Goal: Contribute content: Contribute content

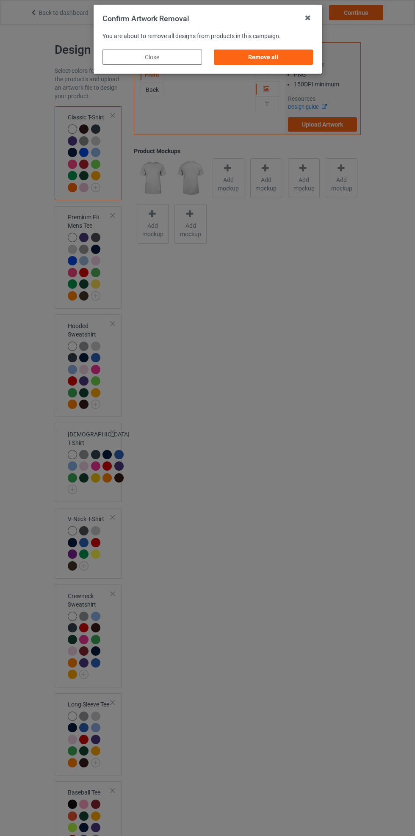
click at [298, 52] on div "Remove all" at bounding box center [262, 56] width 99 height 15
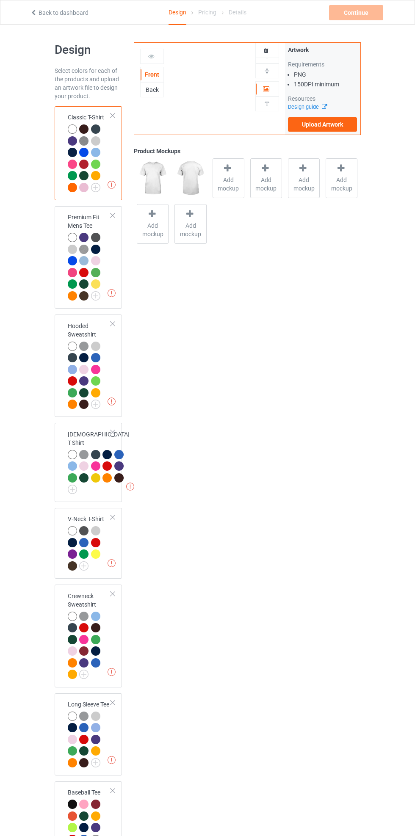
click at [340, 125] on label "Upload Artwork" at bounding box center [322, 124] width 69 height 14
click at [0, 0] on input "Upload Artwork" at bounding box center [0, 0] width 0 height 0
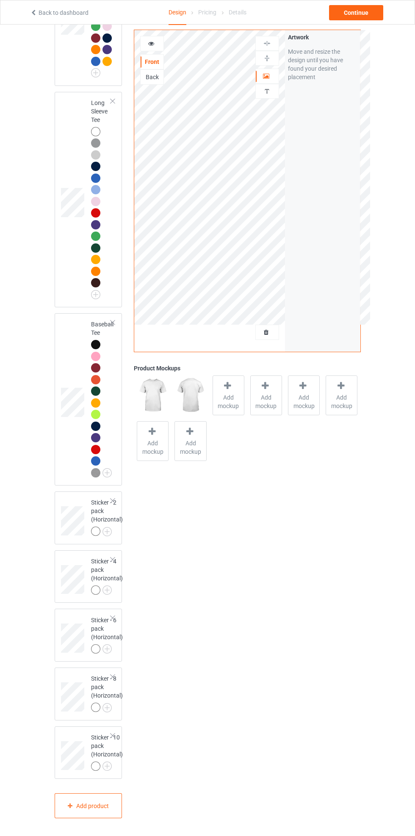
scroll to position [984, 0]
click at [93, 536] on div at bounding box center [95, 530] width 9 height 9
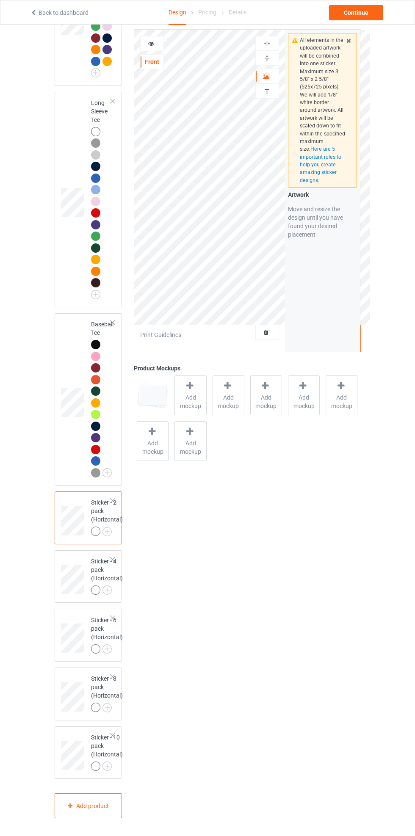
scroll to position [1091, 0]
click at [103, 816] on div "Add product" at bounding box center [89, 805] width 68 height 25
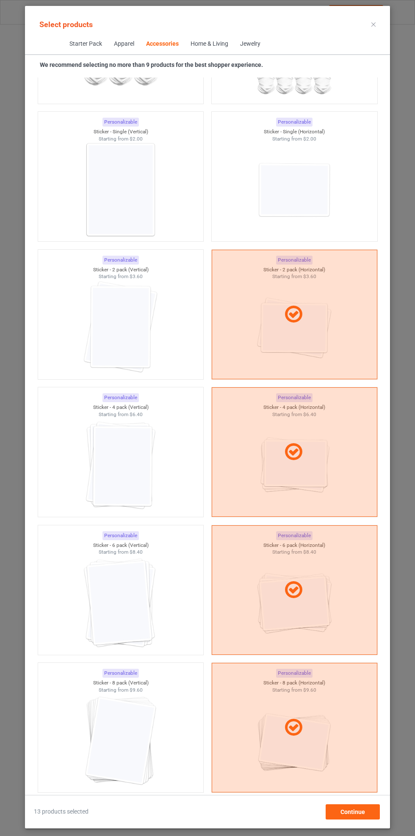
scroll to position [5567, 0]
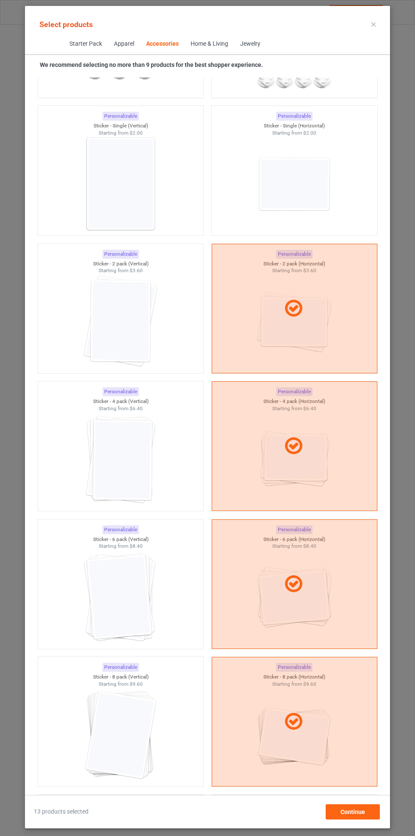
click at [147, 302] on div at bounding box center [120, 321] width 165 height 95
click at [154, 434] on div at bounding box center [120, 459] width 165 height 95
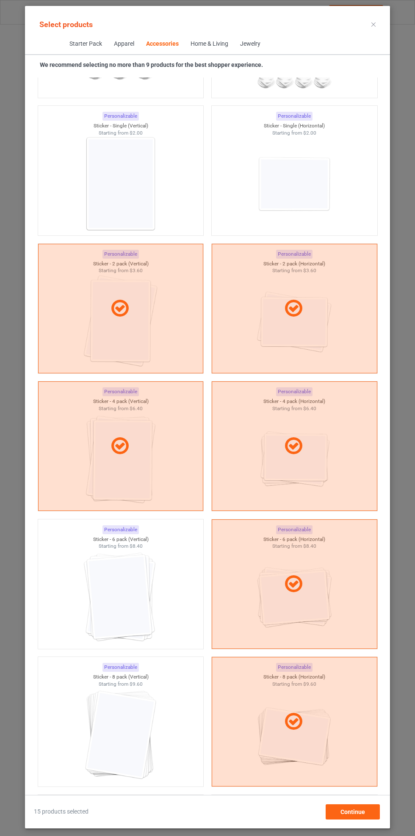
click at [148, 603] on img at bounding box center [120, 597] width 76 height 95
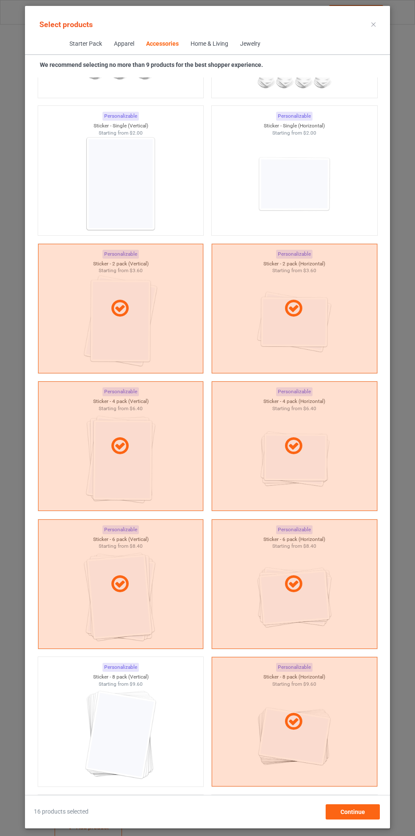
click at [148, 698] on img at bounding box center [120, 734] width 76 height 95
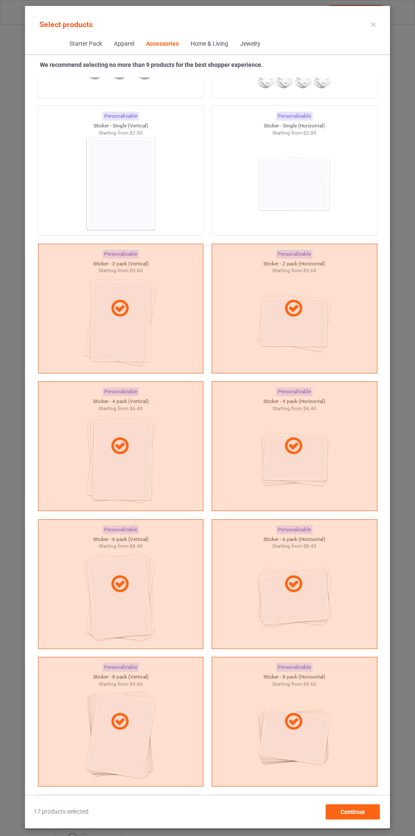
scroll to position [5775, 0]
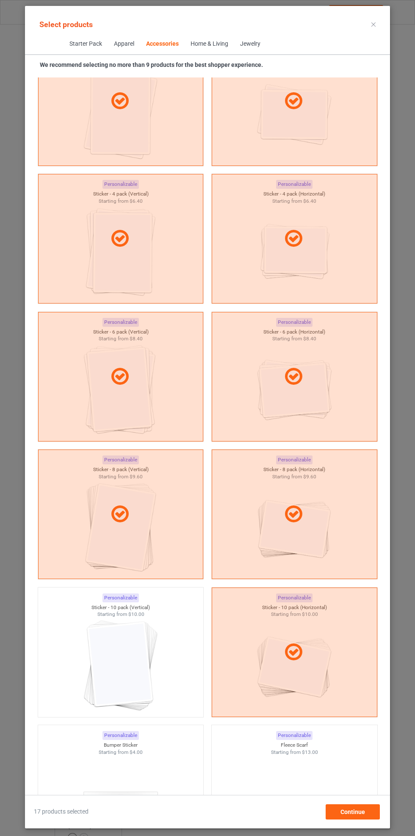
click at [146, 670] on div at bounding box center [120, 665] width 165 height 95
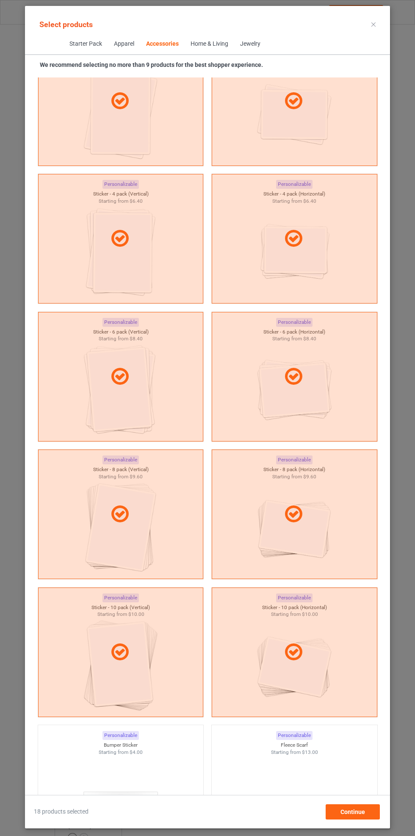
click at [327, 509] on div at bounding box center [294, 514] width 165 height 20
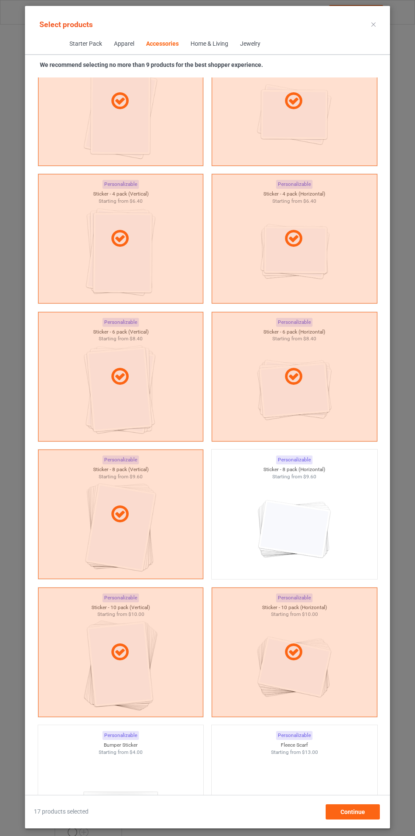
click at [316, 383] on div at bounding box center [294, 376] width 165 height 20
click at [311, 245] on div at bounding box center [294, 239] width 165 height 20
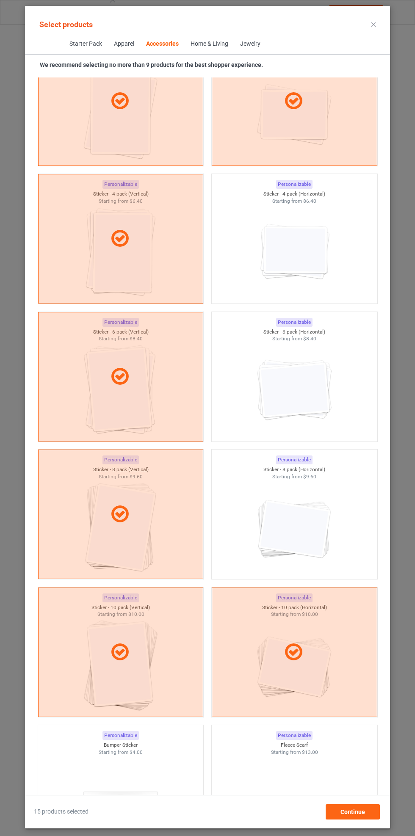
click at [312, 111] on div at bounding box center [294, 101] width 165 height 20
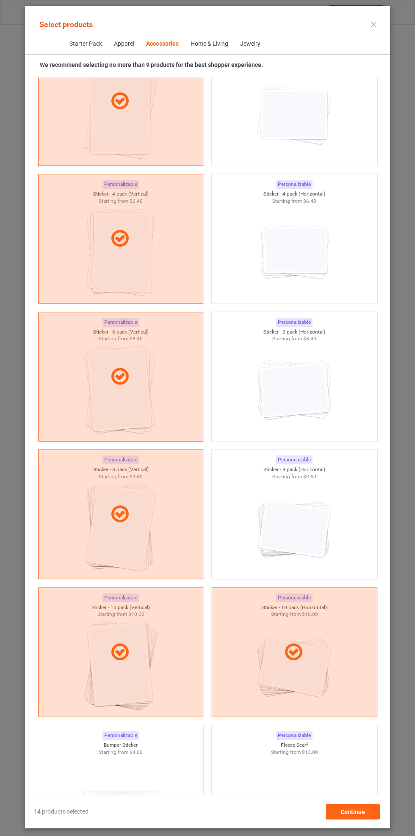
click at [321, 660] on div at bounding box center [294, 652] width 165 height 20
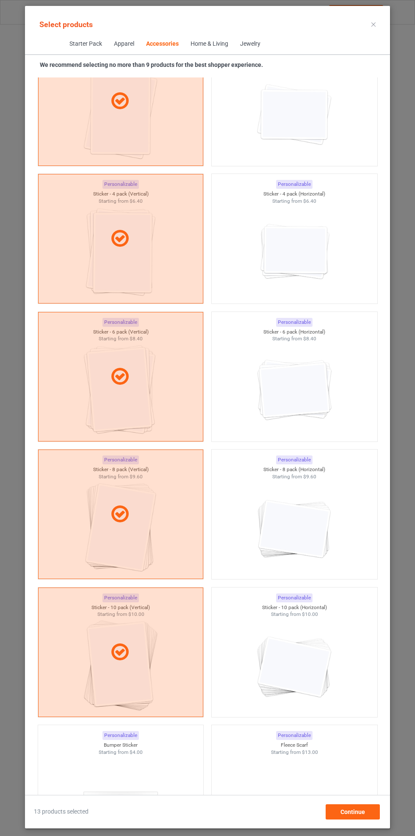
click at [371, 24] on icon at bounding box center [373, 24] width 4 height 4
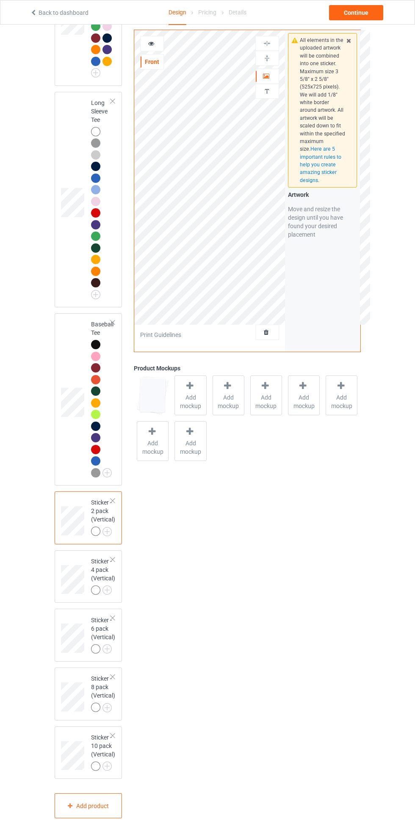
click at [269, 80] on div "Artwork" at bounding box center [267, 76] width 24 height 15
click at [92, 533] on div at bounding box center [95, 530] width 9 height 9
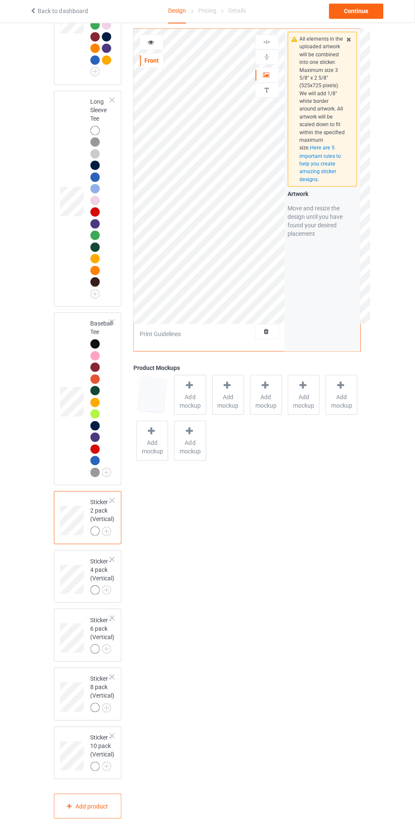
scroll to position [1033, 0]
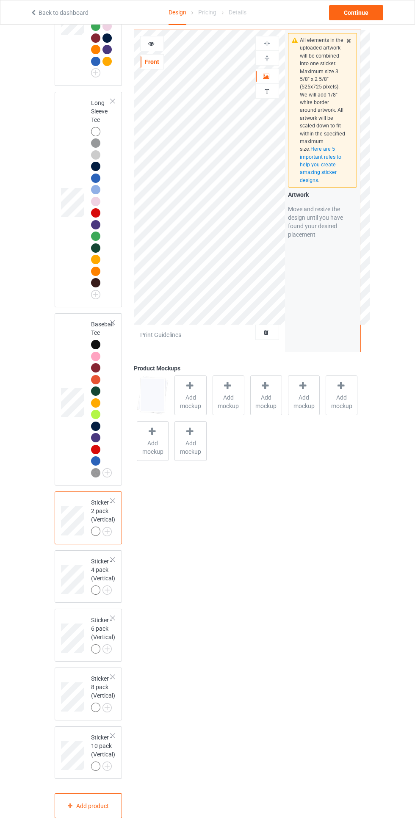
click at [96, 536] on div at bounding box center [95, 530] width 9 height 9
click at [98, 538] on div at bounding box center [97, 532] width 12 height 12
click at [96, 536] on div at bounding box center [95, 530] width 9 height 9
click at [265, 84] on div "Personalized text" at bounding box center [267, 91] width 24 height 15
click at [263, 70] on div "Artwork" at bounding box center [267, 76] width 24 height 15
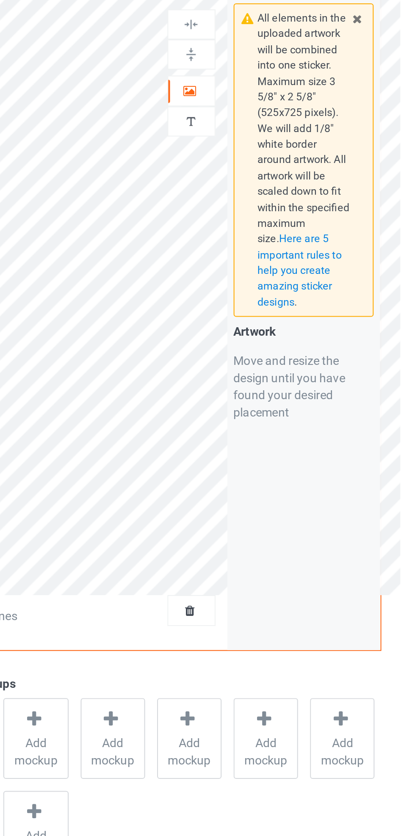
scroll to position [1005, 0]
click at [269, 72] on icon at bounding box center [266, 75] width 7 height 6
click at [269, 74] on icon at bounding box center [266, 75] width 7 height 6
click at [272, 58] on div at bounding box center [267, 58] width 23 height 8
click at [272, 43] on div at bounding box center [267, 43] width 23 height 8
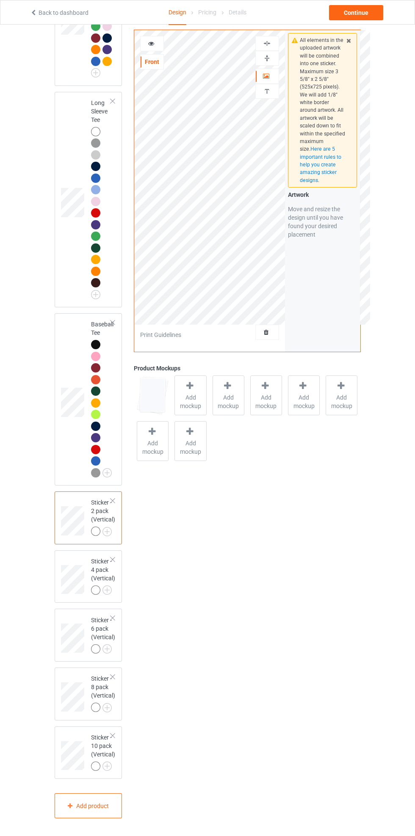
scroll to position [1010, 0]
click at [370, 8] on div "Continue" at bounding box center [356, 12] width 54 height 15
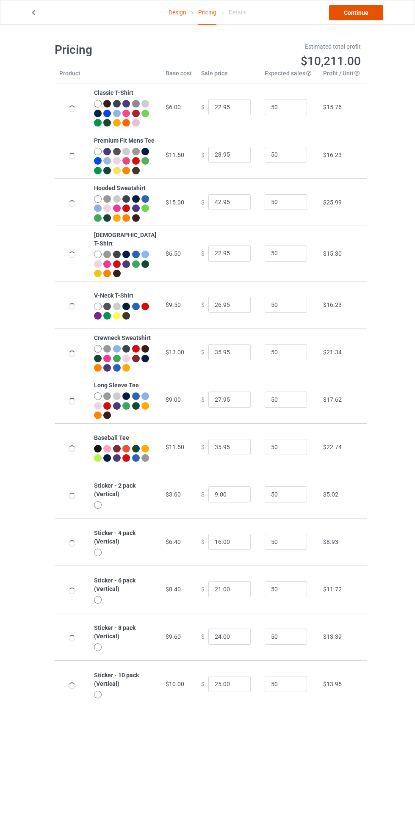
click at [366, 13] on link "Continue" at bounding box center [356, 12] width 54 height 15
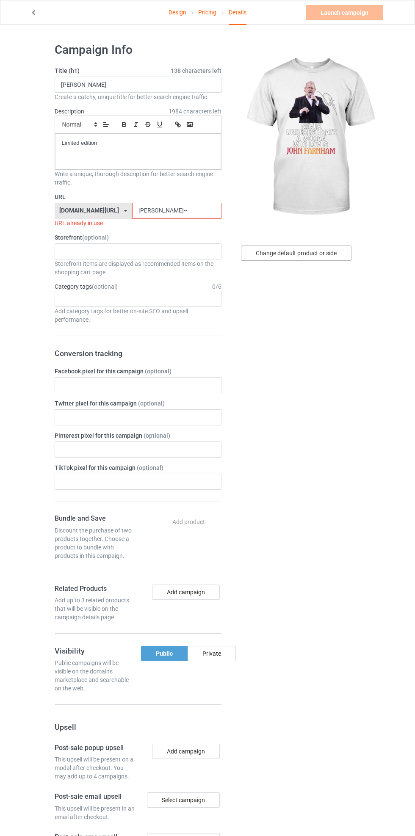
click at [323, 255] on div "Change default product or side" at bounding box center [296, 252] width 110 height 15
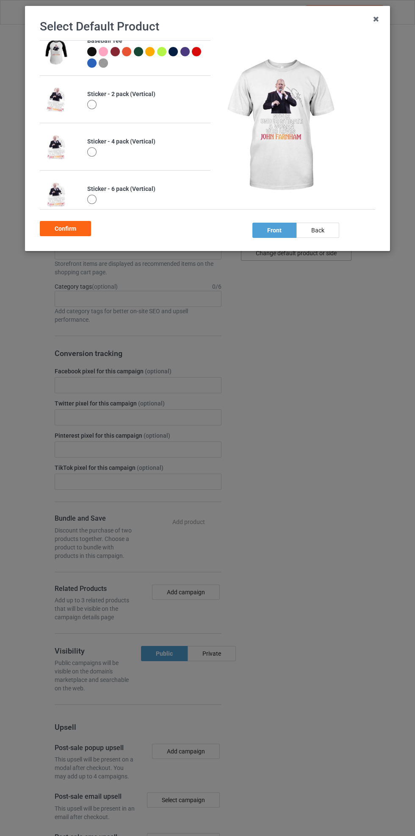
scroll to position [347, 0]
click at [93, 107] on div at bounding box center [91, 103] width 9 height 9
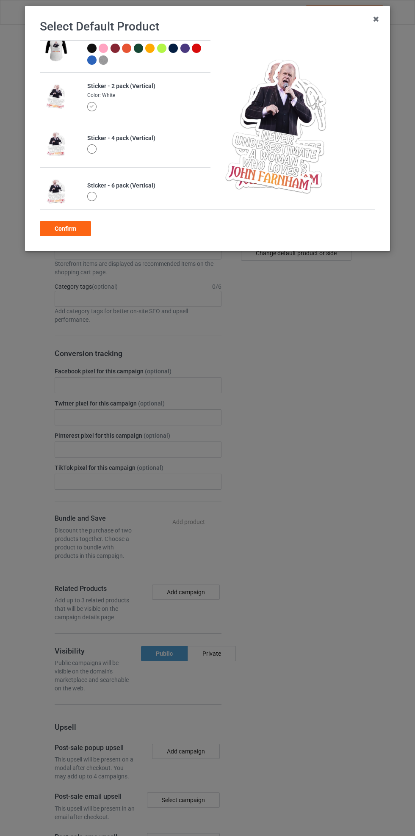
scroll to position [344, 0]
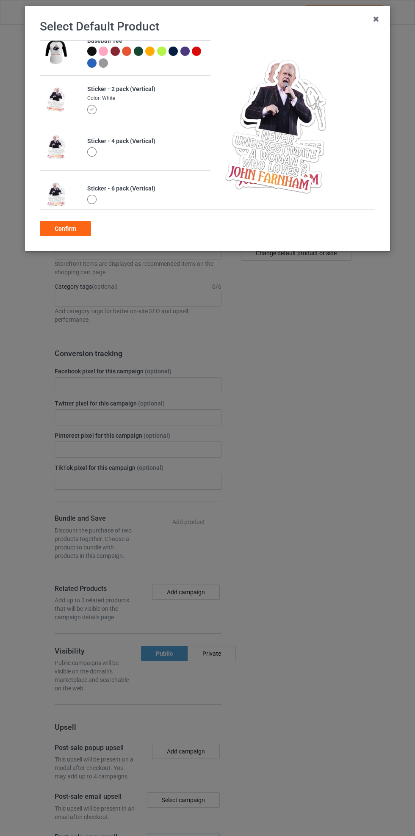
click at [74, 229] on div "Confirm" at bounding box center [65, 228] width 51 height 15
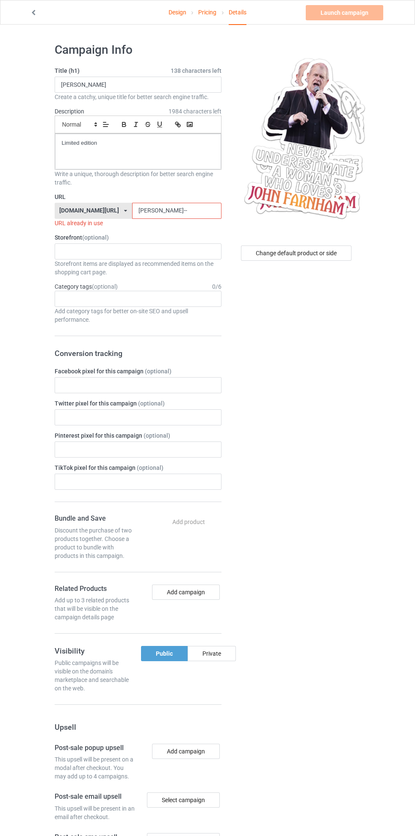
click at [184, 210] on input "[PERSON_NAME]--" at bounding box center [176, 211] width 89 height 16
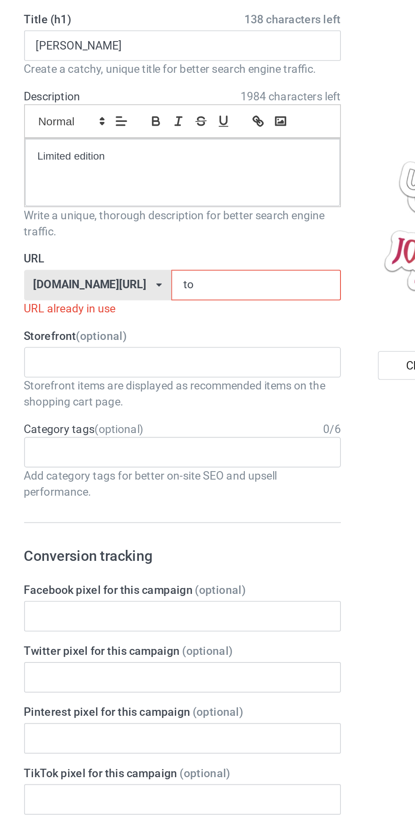
type input "t"
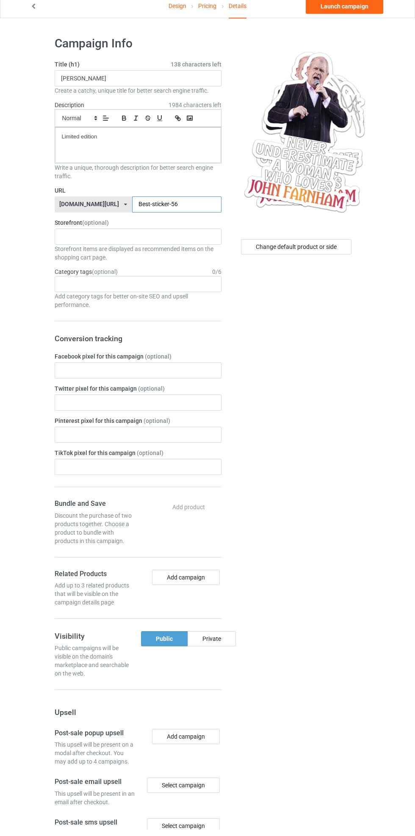
type input "Best-sticker-56"
click at [157, 85] on input "[PERSON_NAME]" at bounding box center [138, 85] width 167 height 16
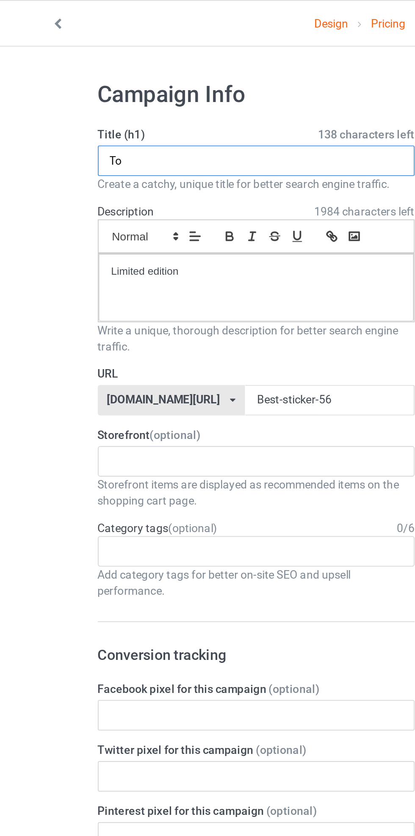
type input "T"
type input "Super sticker"
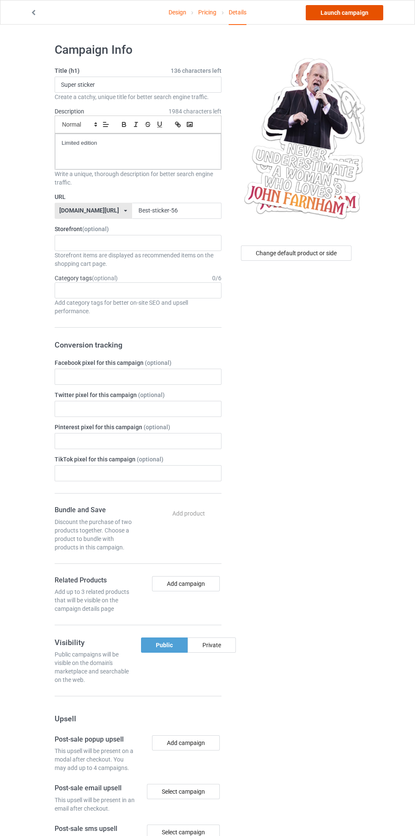
click at [346, 12] on link "Launch campaign" at bounding box center [343, 12] width 77 height 15
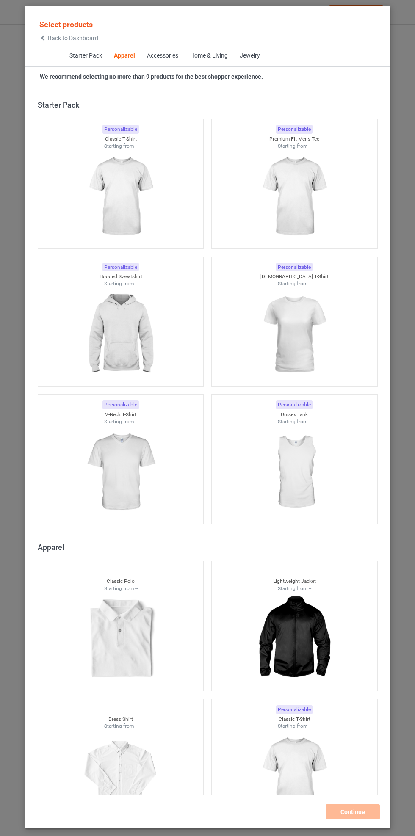
click at [74, 35] on span "Back to Dashboard" at bounding box center [73, 38] width 50 height 7
click at [66, 41] on span "Back to Dashboard" at bounding box center [73, 38] width 50 height 7
